Goal: Transaction & Acquisition: Book appointment/travel/reservation

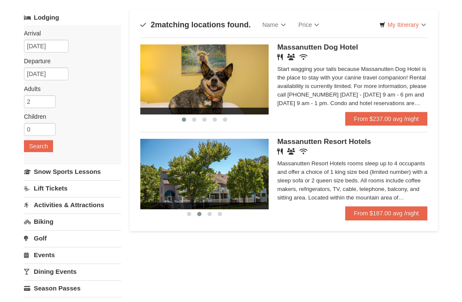
scroll to position [48, 0]
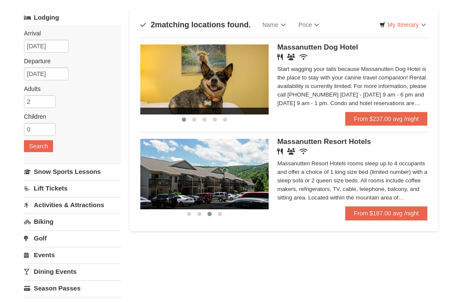
click at [379, 214] on link "From $187.00 avg /night" at bounding box center [386, 214] width 82 height 14
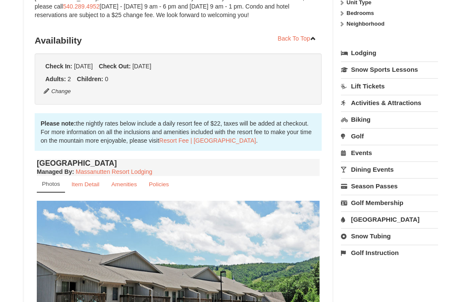
scroll to position [166, 0]
click at [381, 91] on link "Lift Tickets" at bounding box center [389, 87] width 97 height 16
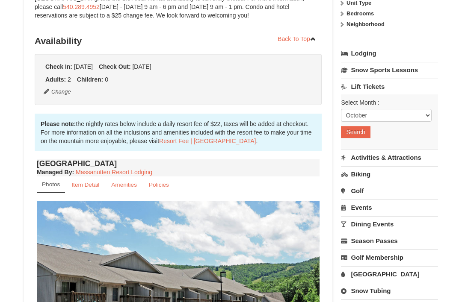
scroll to position [166, 0]
click at [393, 114] on select "October November December January February March April May June July August Sep…" at bounding box center [386, 115] width 91 height 13
select select "11"
click at [364, 129] on button "Search" at bounding box center [355, 132] width 29 height 12
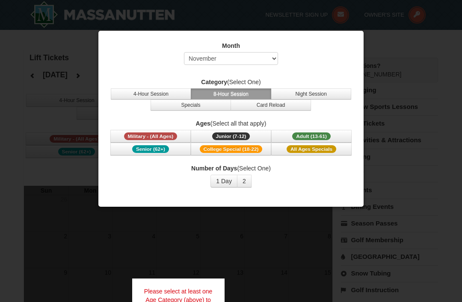
select select "11"
click at [317, 136] on span "Adult (13-61)" at bounding box center [311, 137] width 38 height 8
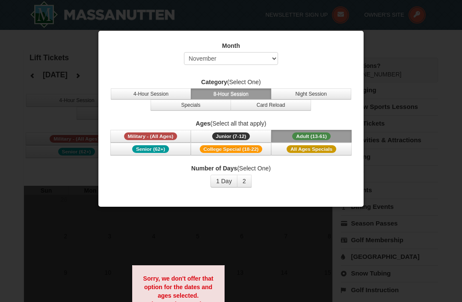
click at [166, 93] on button "4-Hour Session" at bounding box center [151, 94] width 80 height 11
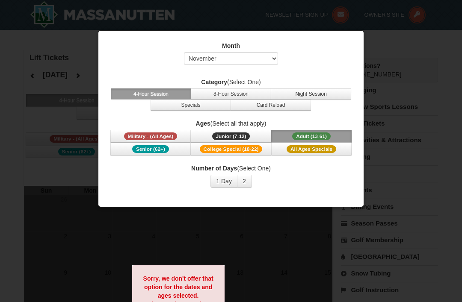
click at [333, 55] on div "Month Select October November December January February March April May June Ju…" at bounding box center [231, 55] width 244 height 28
click at [252, 61] on select "Select October November December January February March April May June July Aug…" at bounding box center [231, 58] width 94 height 13
click at [267, 58] on select "Select October November December January February March April May June July Aug…" at bounding box center [231, 58] width 94 height 13
select select "11"
click at [316, 133] on span "Adult (13-61)" at bounding box center [311, 137] width 38 height 8
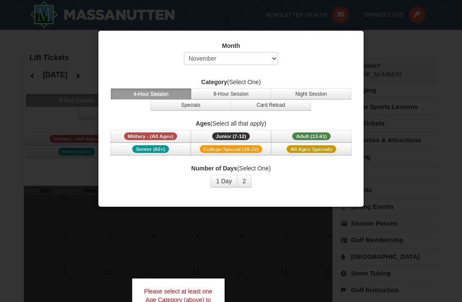
click at [243, 181] on button "2" at bounding box center [244, 181] width 15 height 13
click at [218, 180] on button "1 Day" at bounding box center [223, 181] width 27 height 13
click at [272, 270] on div at bounding box center [231, 151] width 462 height 302
click at [357, 221] on div at bounding box center [231, 151] width 462 height 302
click at [328, 130] on button "Adult (13-61) (13 - 61)" at bounding box center [311, 136] width 80 height 13
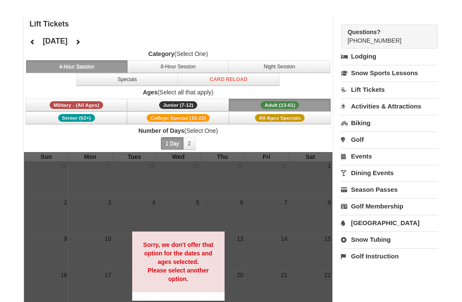
scroll to position [35, 0]
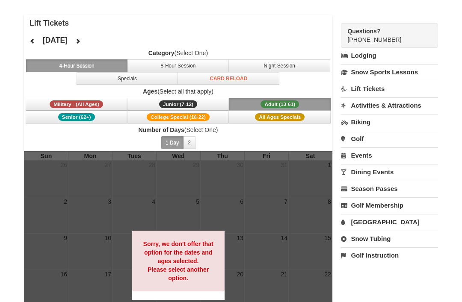
click at [30, 44] on icon at bounding box center [33, 41] width 6 height 6
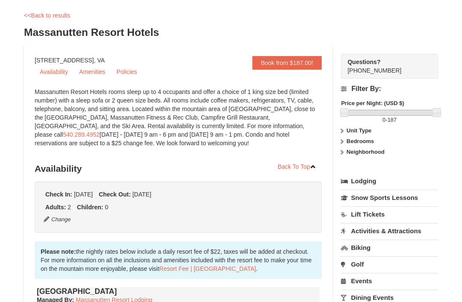
scroll to position [38, 0]
click at [370, 175] on link "Lodging" at bounding box center [389, 180] width 97 height 15
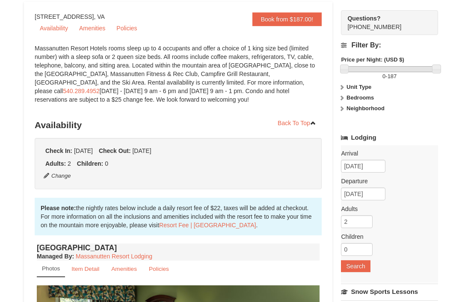
click at [373, 142] on link "Lodging" at bounding box center [389, 137] width 97 height 15
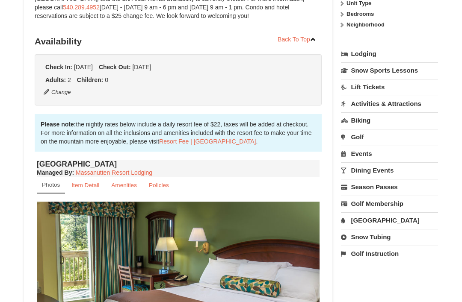
scroll to position [166, 0]
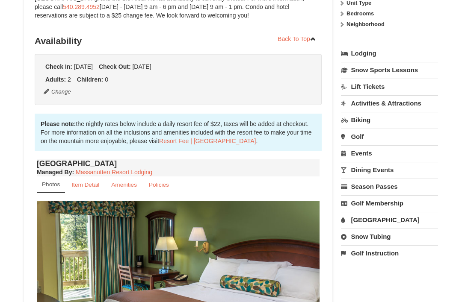
click at [363, 139] on link "Golf" at bounding box center [389, 137] width 97 height 16
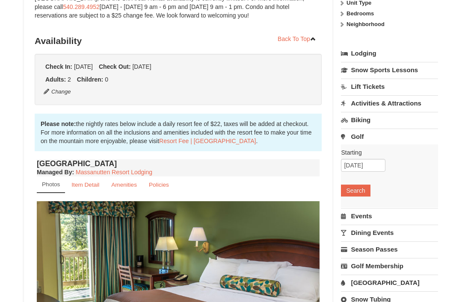
click at [366, 137] on link "Golf" at bounding box center [389, 137] width 97 height 16
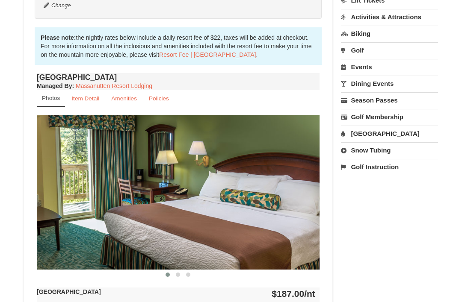
click at [384, 120] on link "Golf Membership" at bounding box center [389, 117] width 97 height 16
